Goal: Transaction & Acquisition: Book appointment/travel/reservation

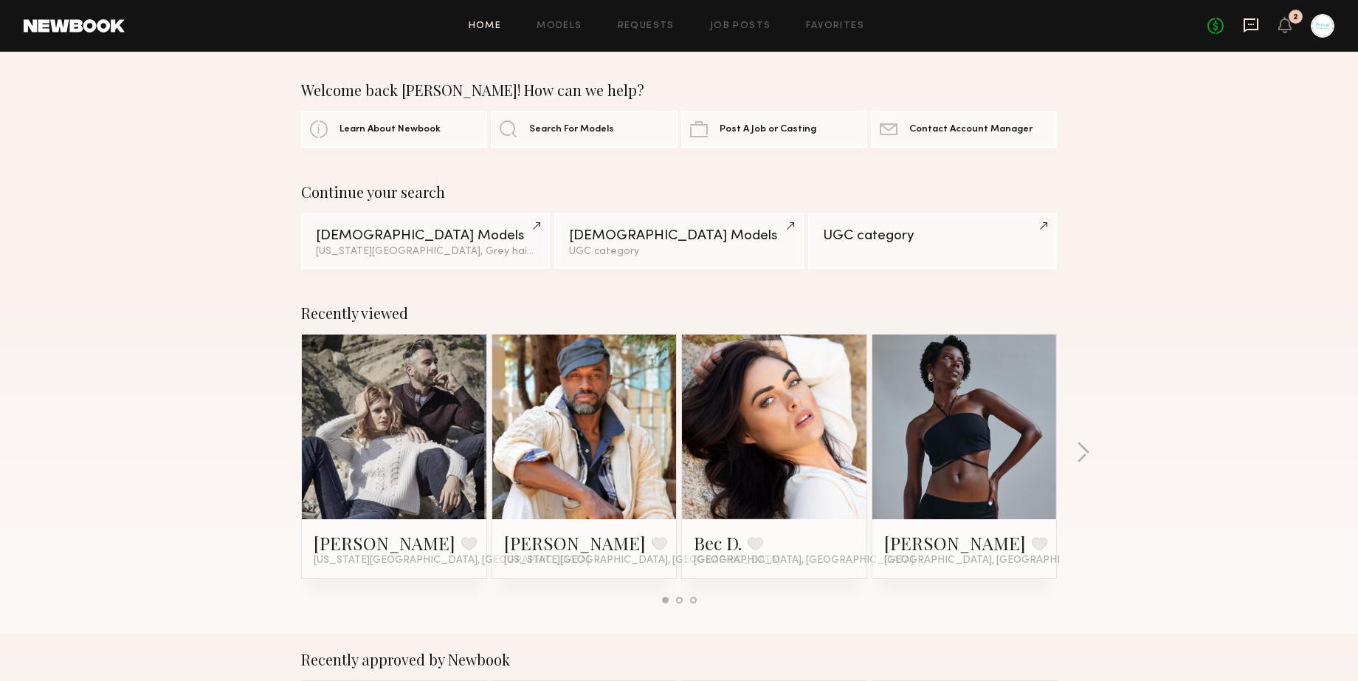
click at [1250, 21] on icon at bounding box center [1251, 25] width 16 height 16
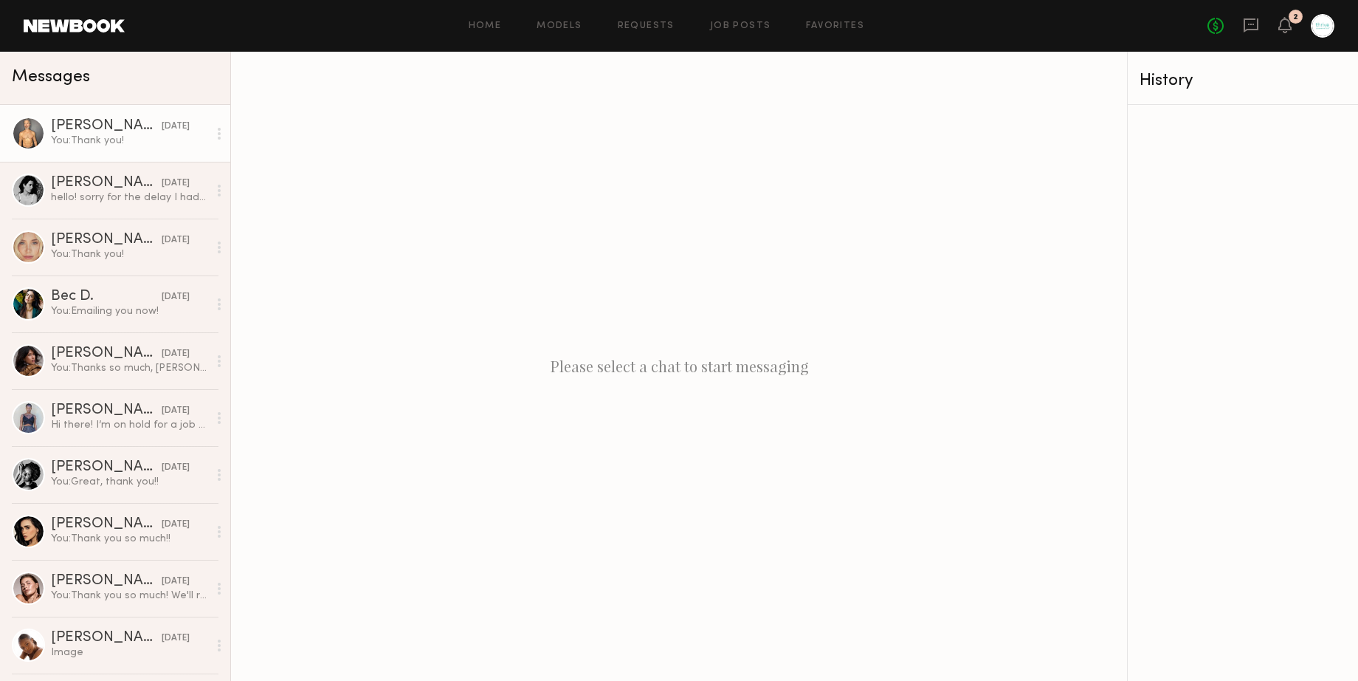
click at [116, 122] on div "Mark T." at bounding box center [106, 126] width 111 height 15
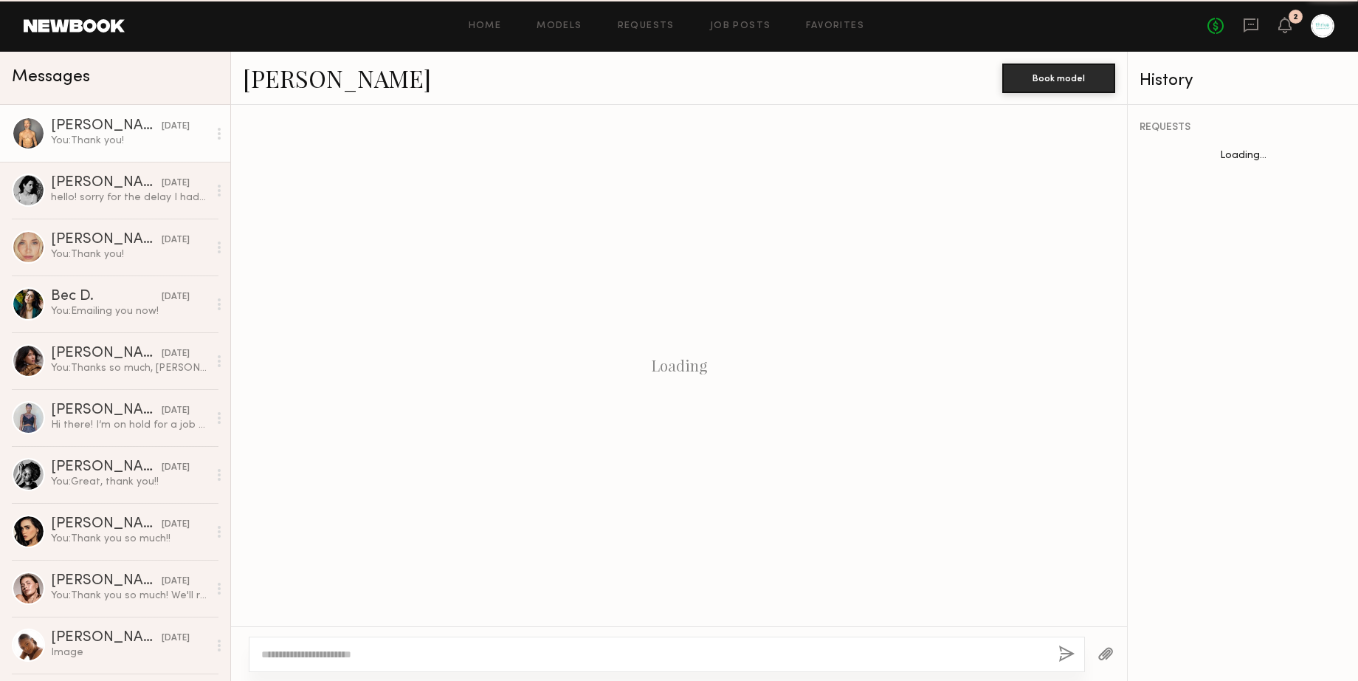
scroll to position [1739, 0]
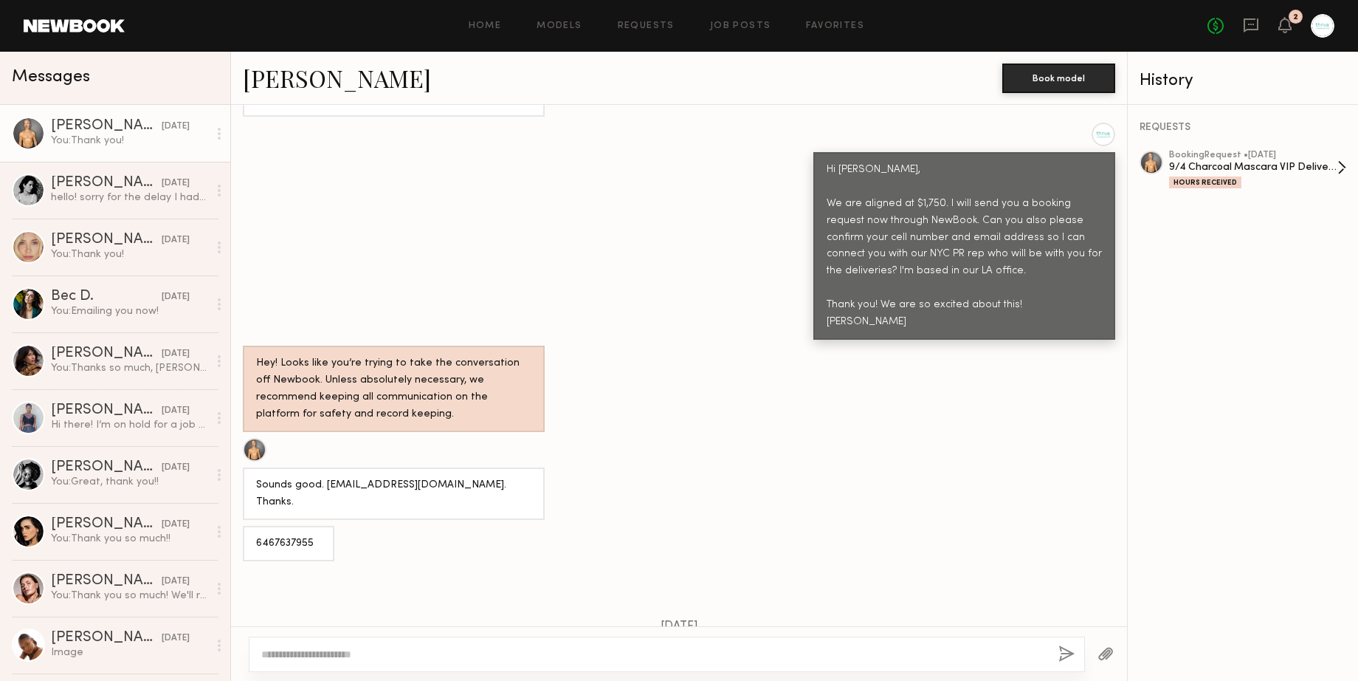
click at [1253, 170] on div "9/4 Charcoal Mascara VIP Deliveries" at bounding box center [1253, 167] width 168 height 14
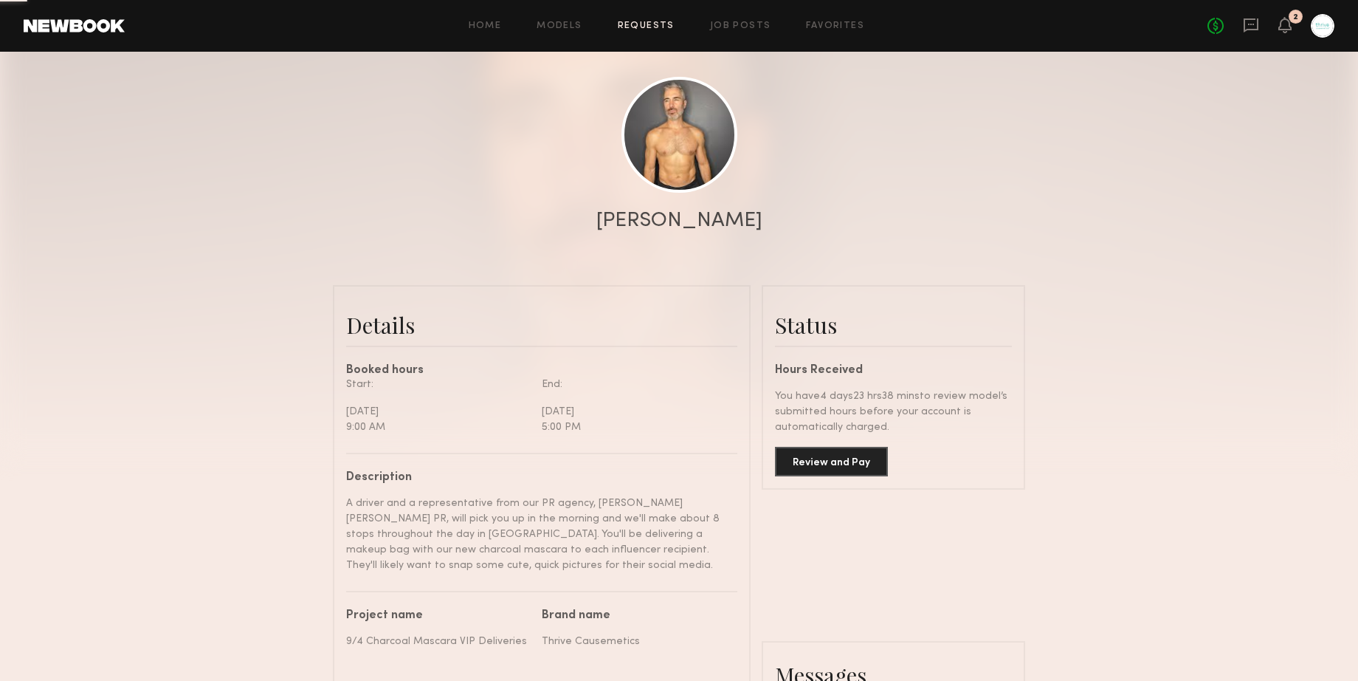
scroll to position [145, 0]
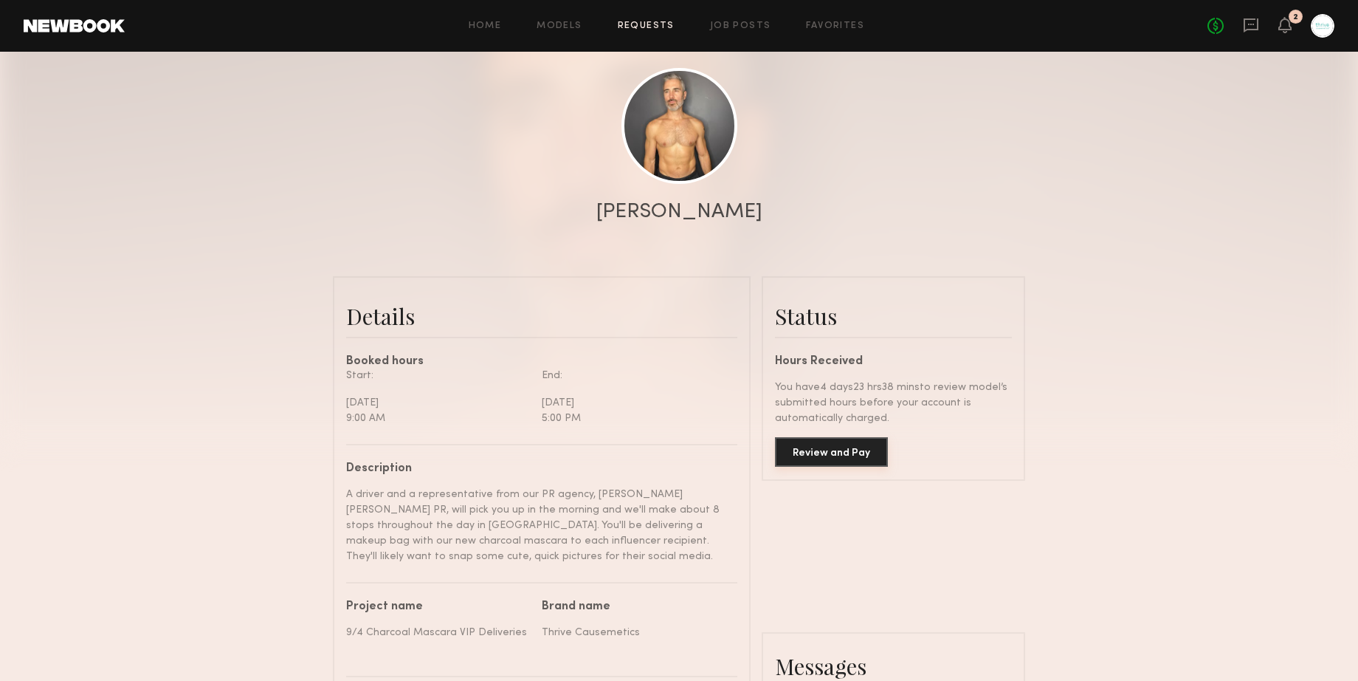
click at [831, 450] on button "Review and Pay" at bounding box center [831, 452] width 113 height 30
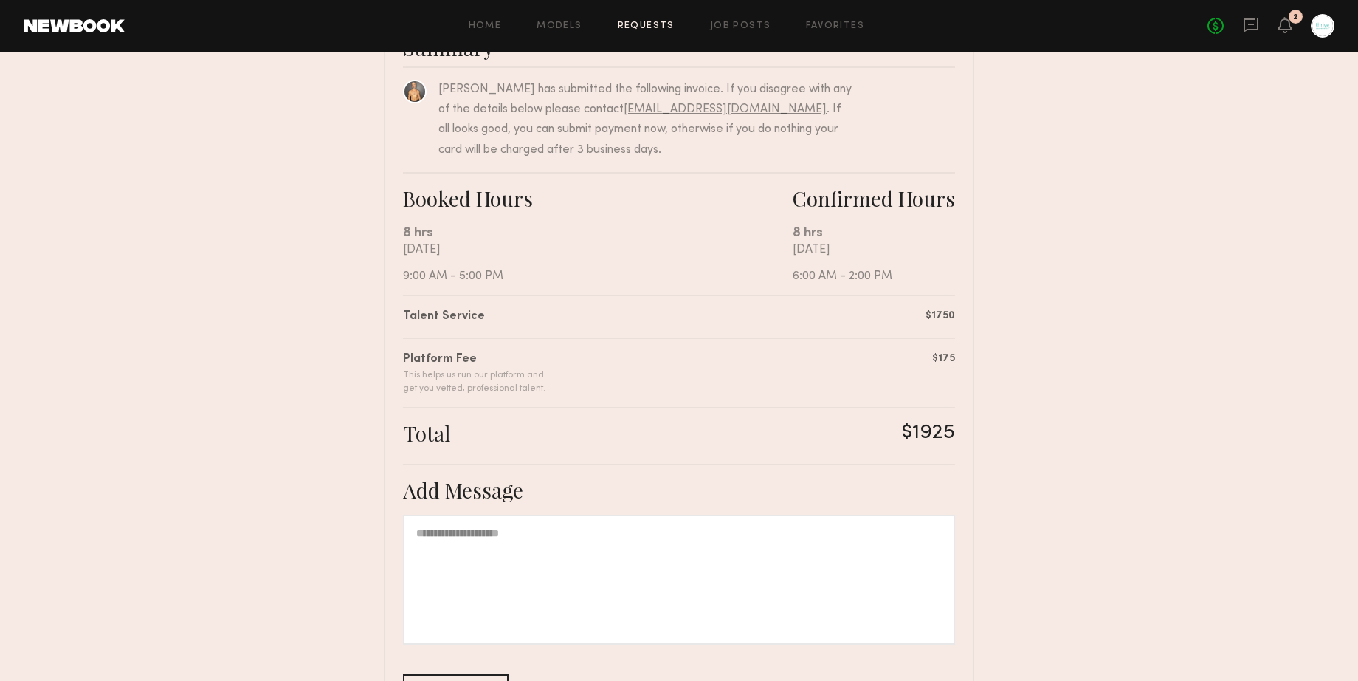
scroll to position [261, 0]
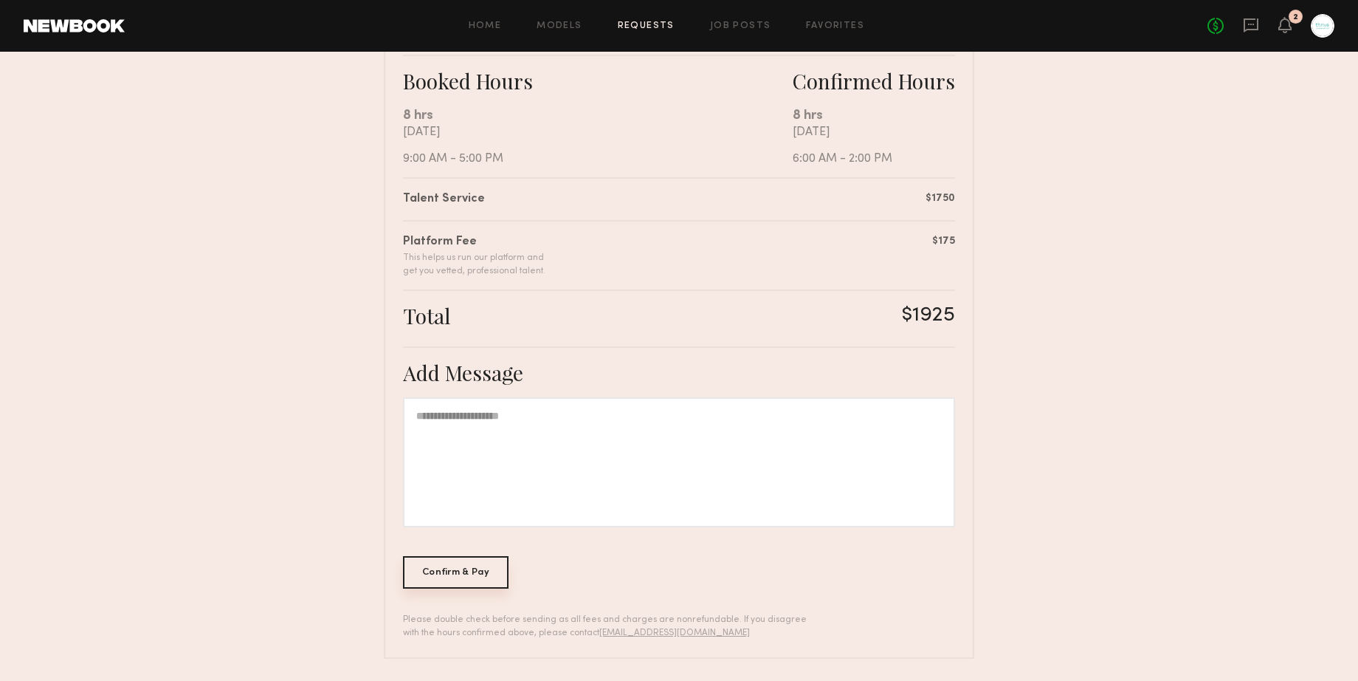
click at [452, 568] on div "Confirm & Pay" at bounding box center [456, 572] width 106 height 32
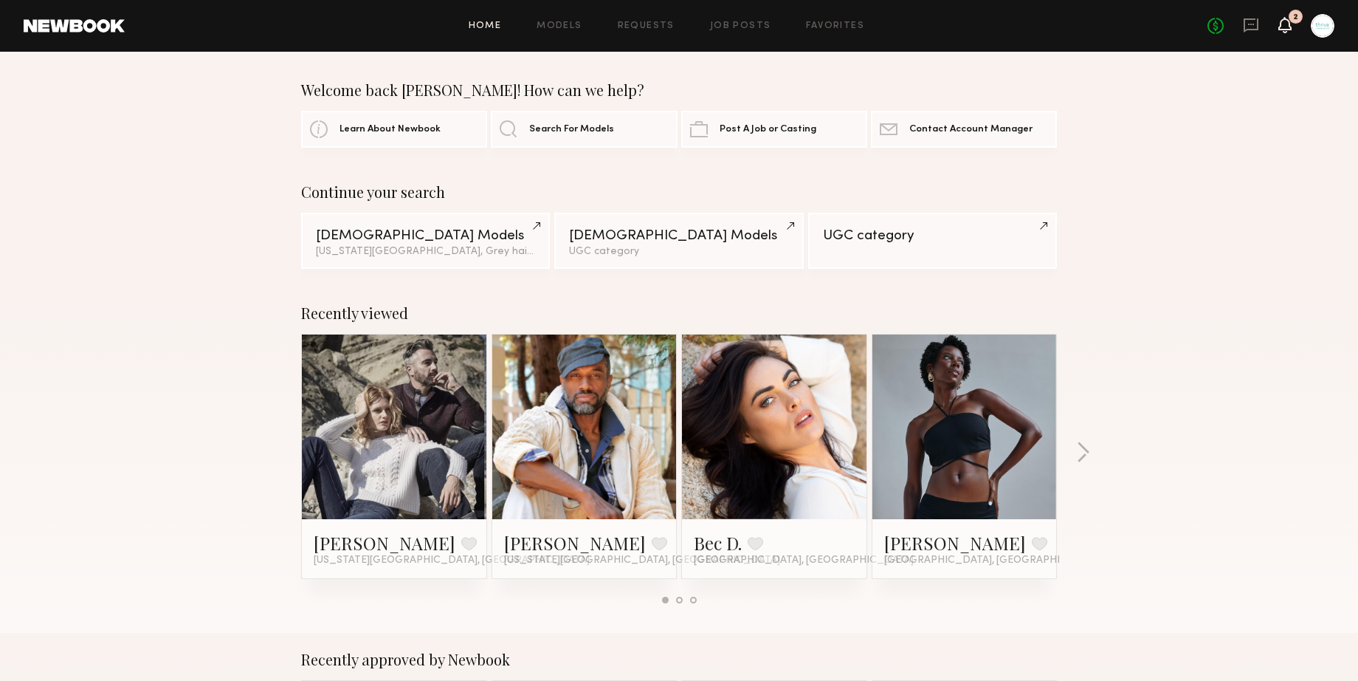
click at [1290, 23] on icon at bounding box center [1284, 25] width 13 height 16
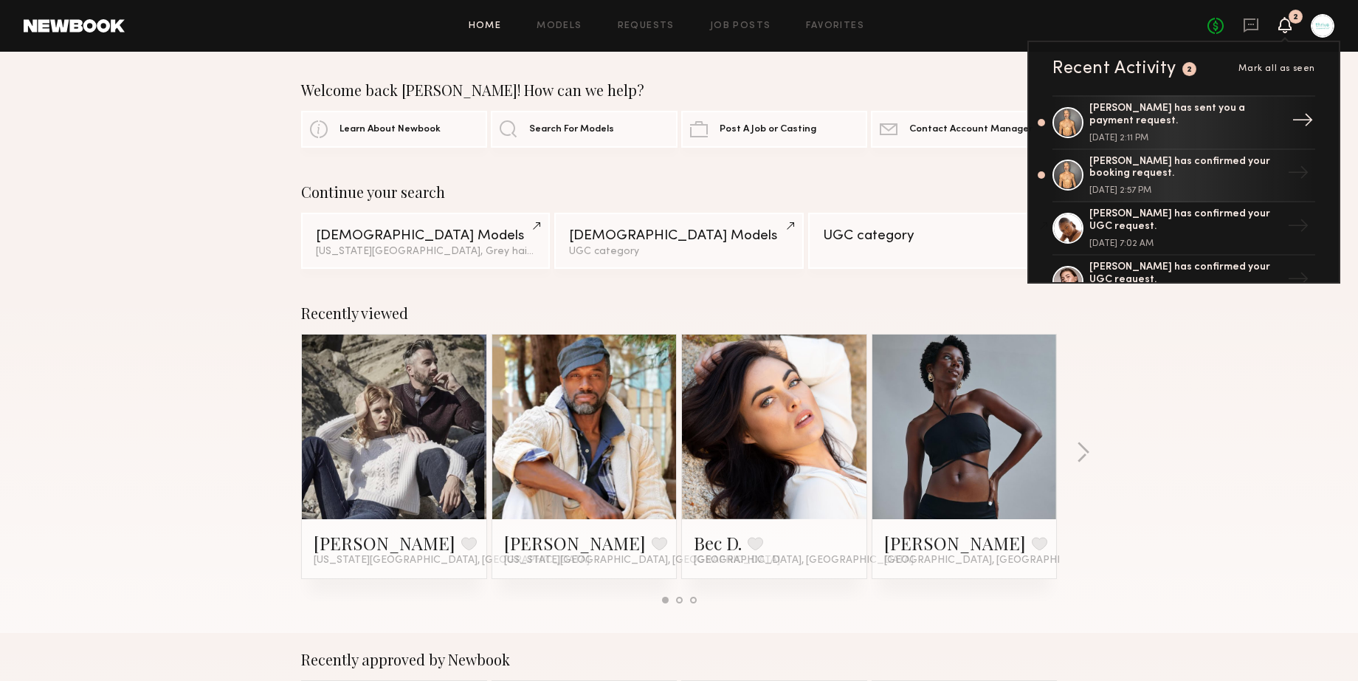
click at [1252, 134] on div "September 04, 2025 @ 2:11 PM" at bounding box center [1186, 138] width 192 height 9
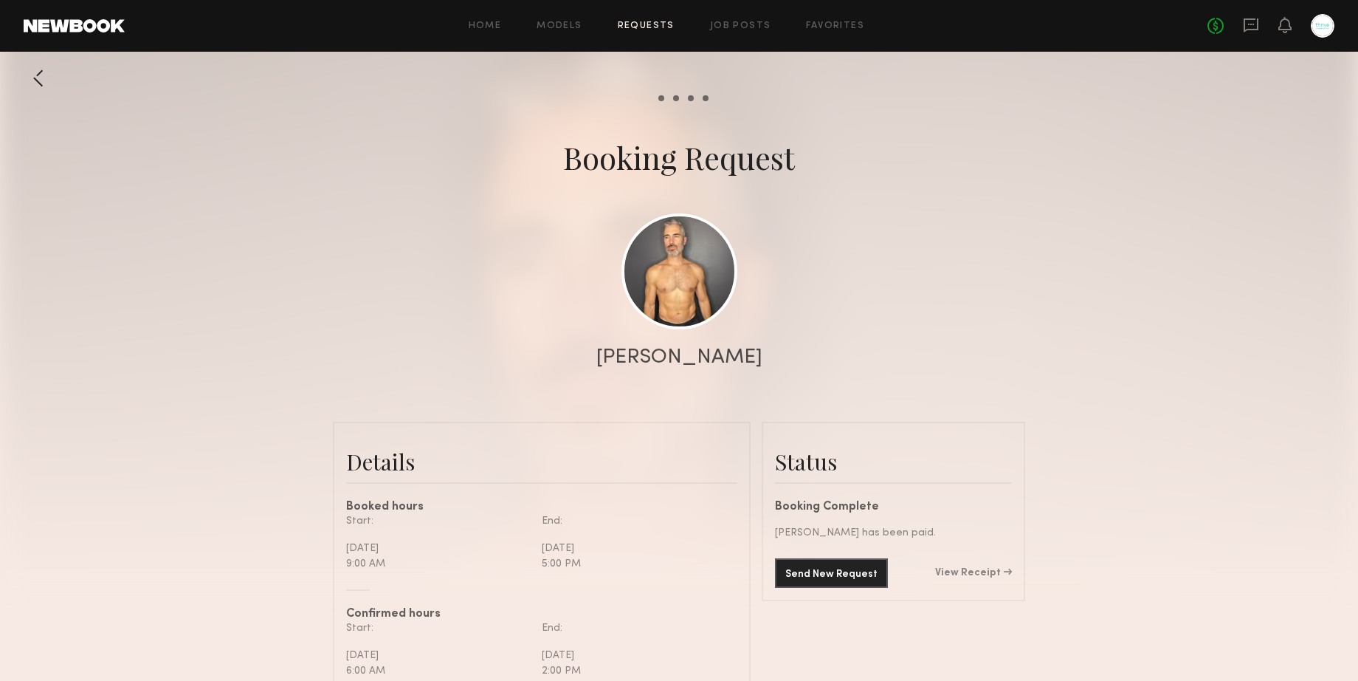
scroll to position [2370, 0]
click at [964, 571] on link "View Receipt" at bounding box center [973, 573] width 77 height 10
